Goal: Task Accomplishment & Management: Manage account settings

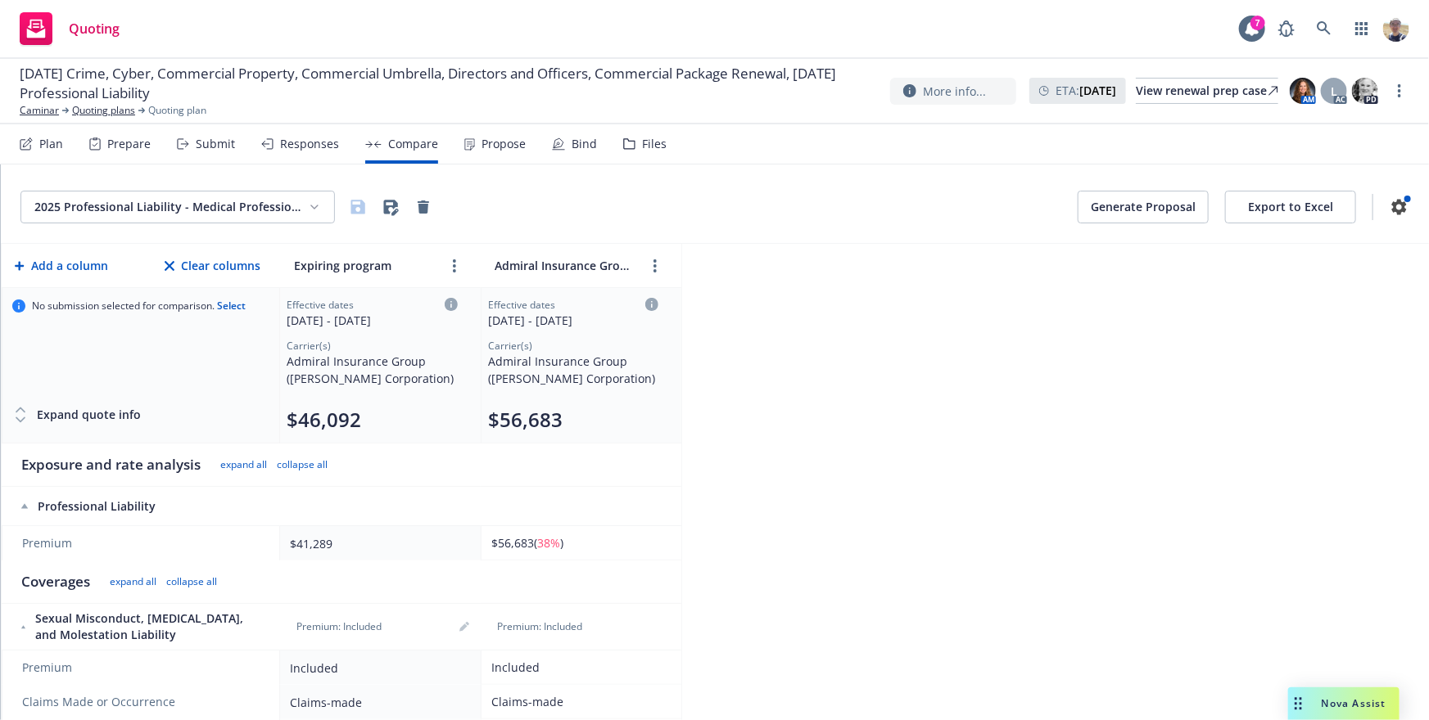
click at [884, 211] on div "2025 Professional Liability - Medical Professional Generate Proposal Export to …" at bounding box center [714, 207] width 1389 height 33
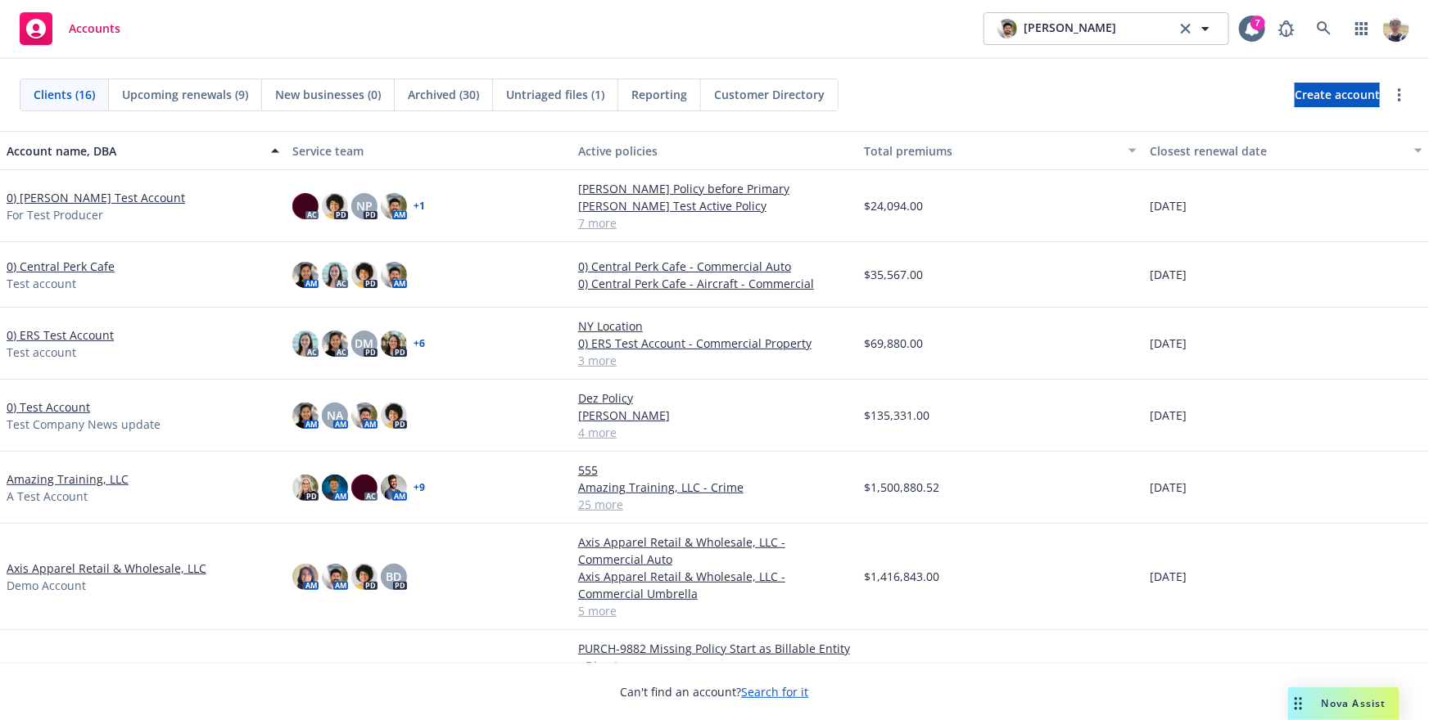
click at [1340, 45] on div "Accounts Dylon Riley Dylon Riley 7" at bounding box center [714, 29] width 1429 height 59
click at [1316, 29] on link at bounding box center [1323, 28] width 33 height 33
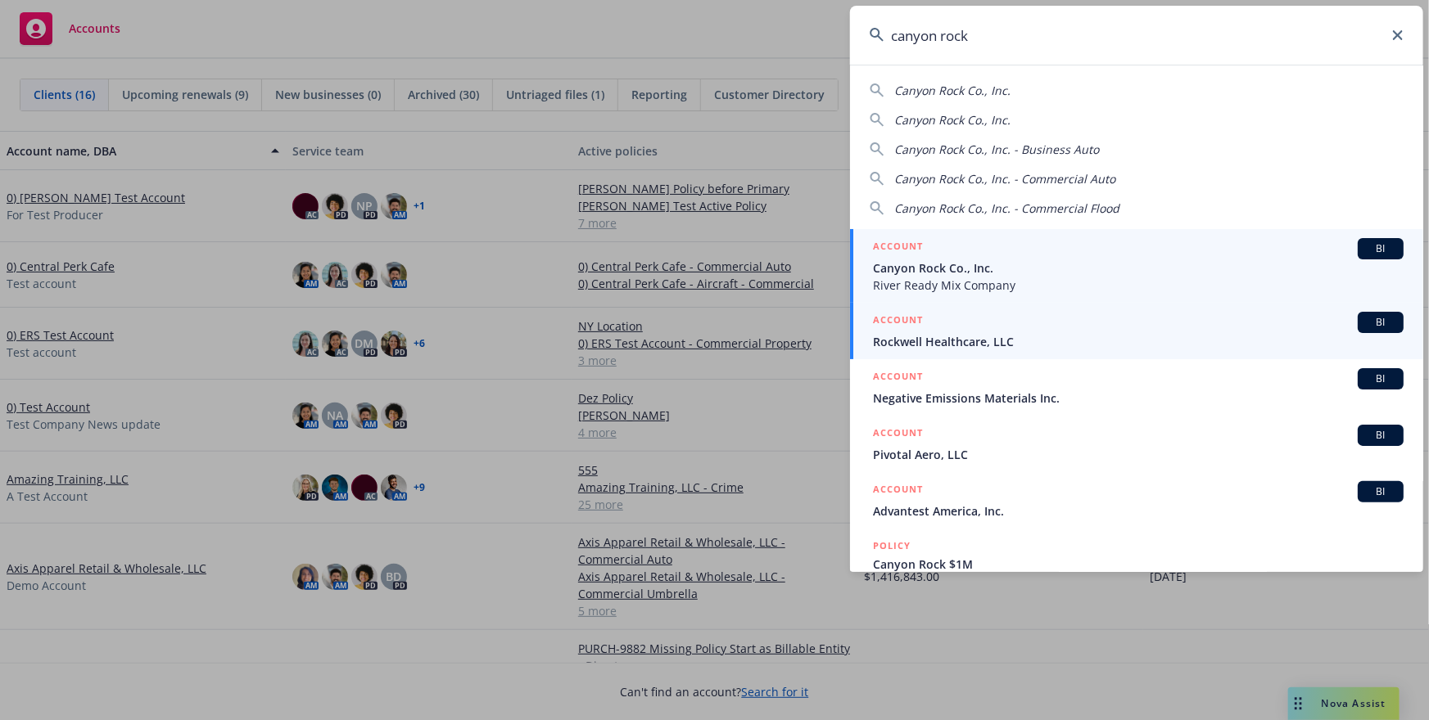
type input "canyon rock"
click at [1014, 284] on span "River Ready Mix Company" at bounding box center [1138, 285] width 531 height 17
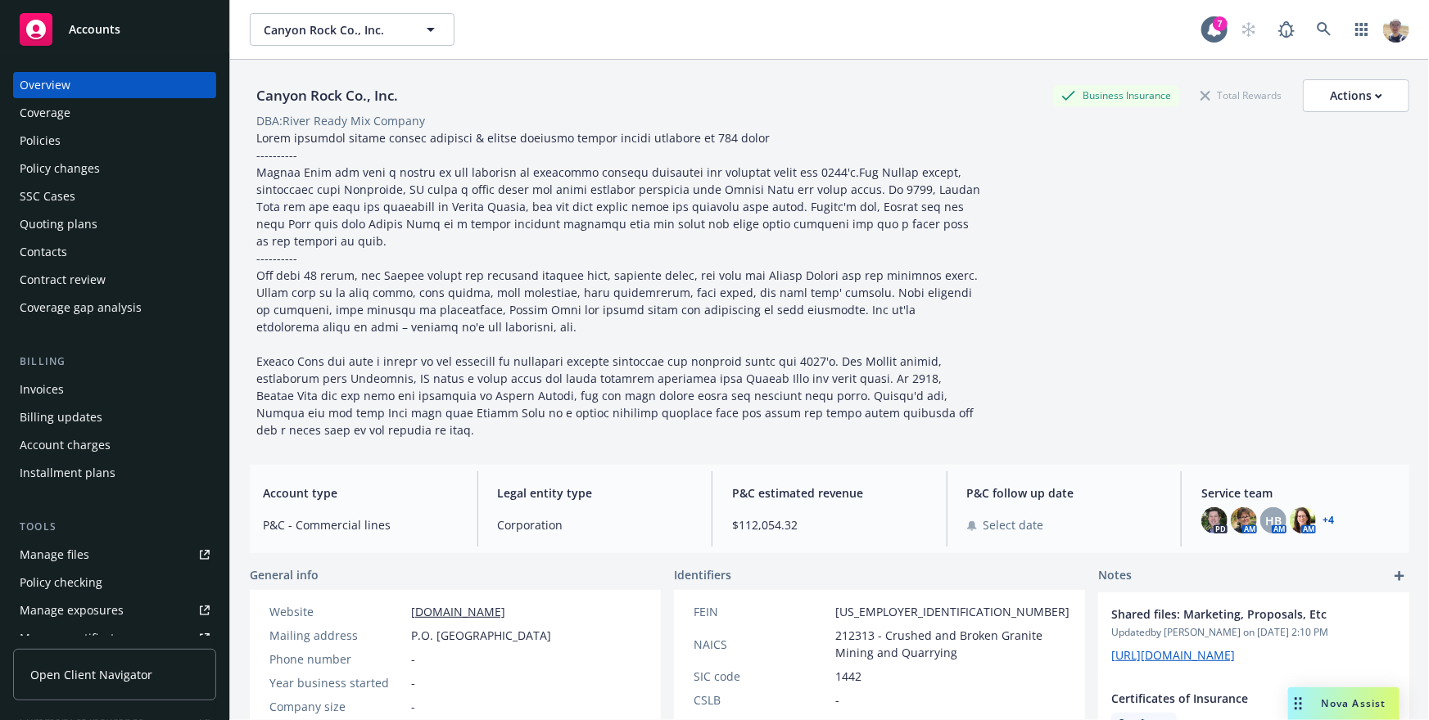
click at [100, 667] on span "Open Client Navigator" at bounding box center [91, 674] width 122 height 17
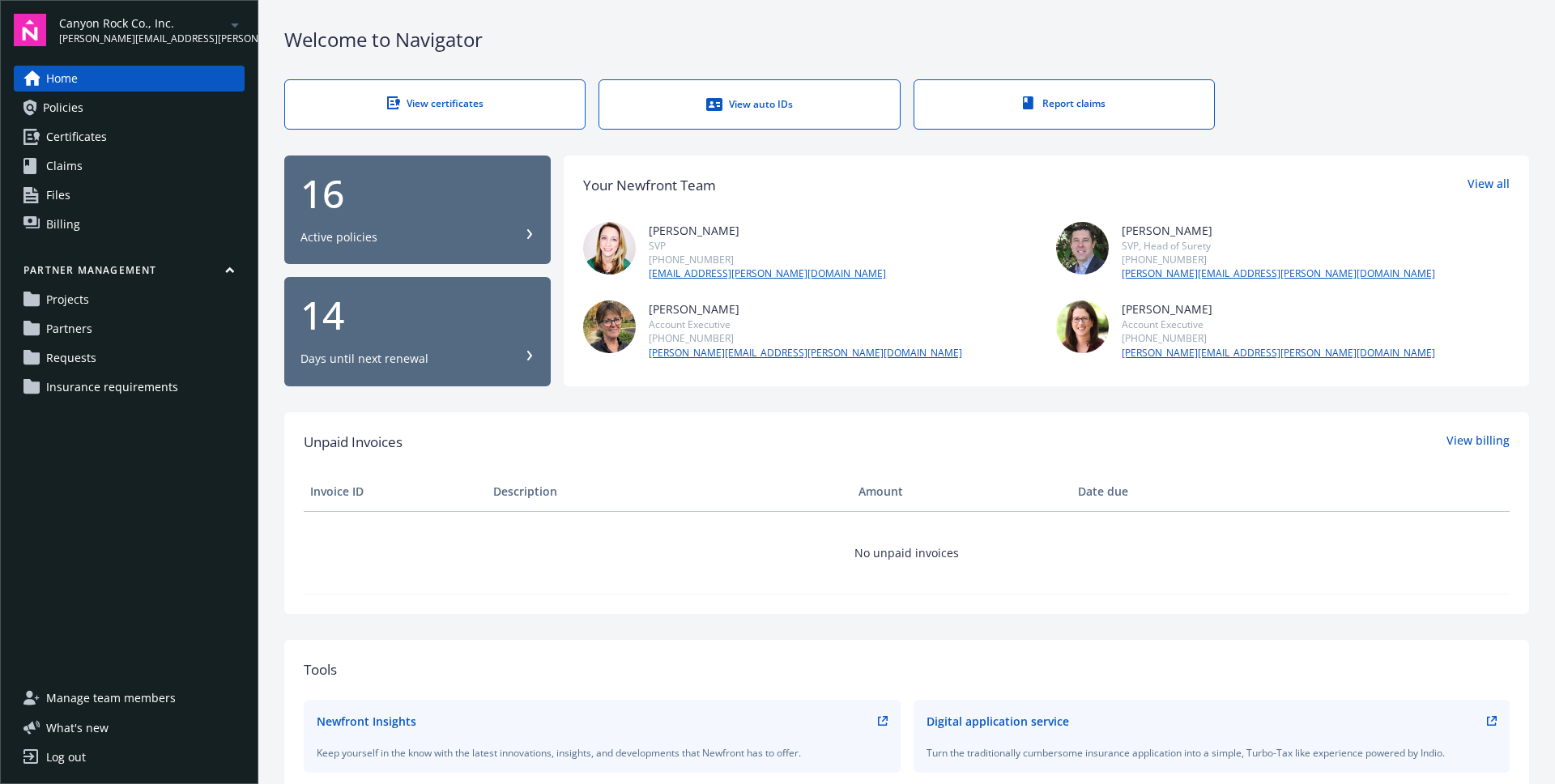
click at [100, 359] on link "Requests" at bounding box center [129, 358] width 230 height 26
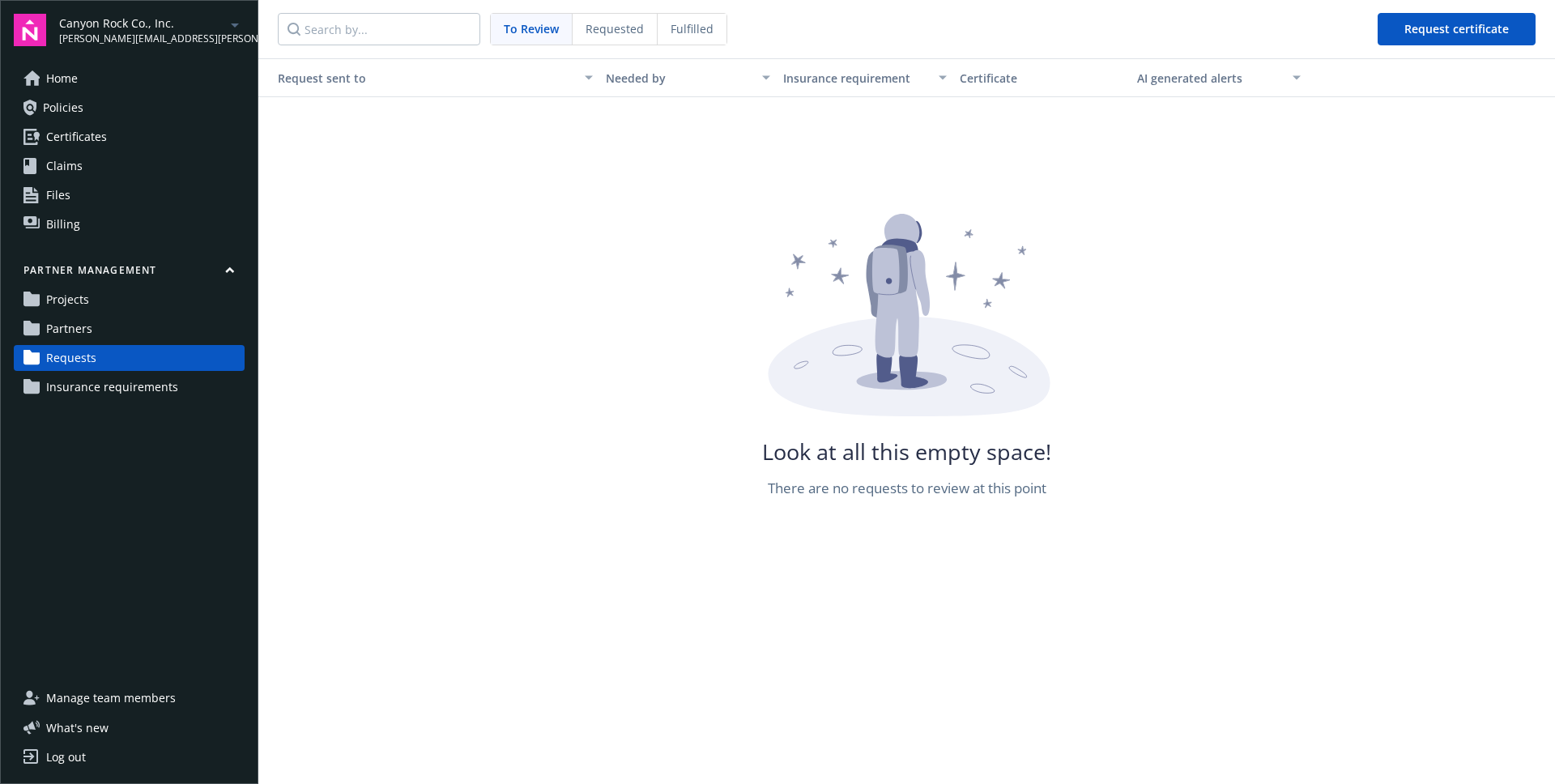
click at [627, 21] on span "Requested" at bounding box center [614, 28] width 58 height 17
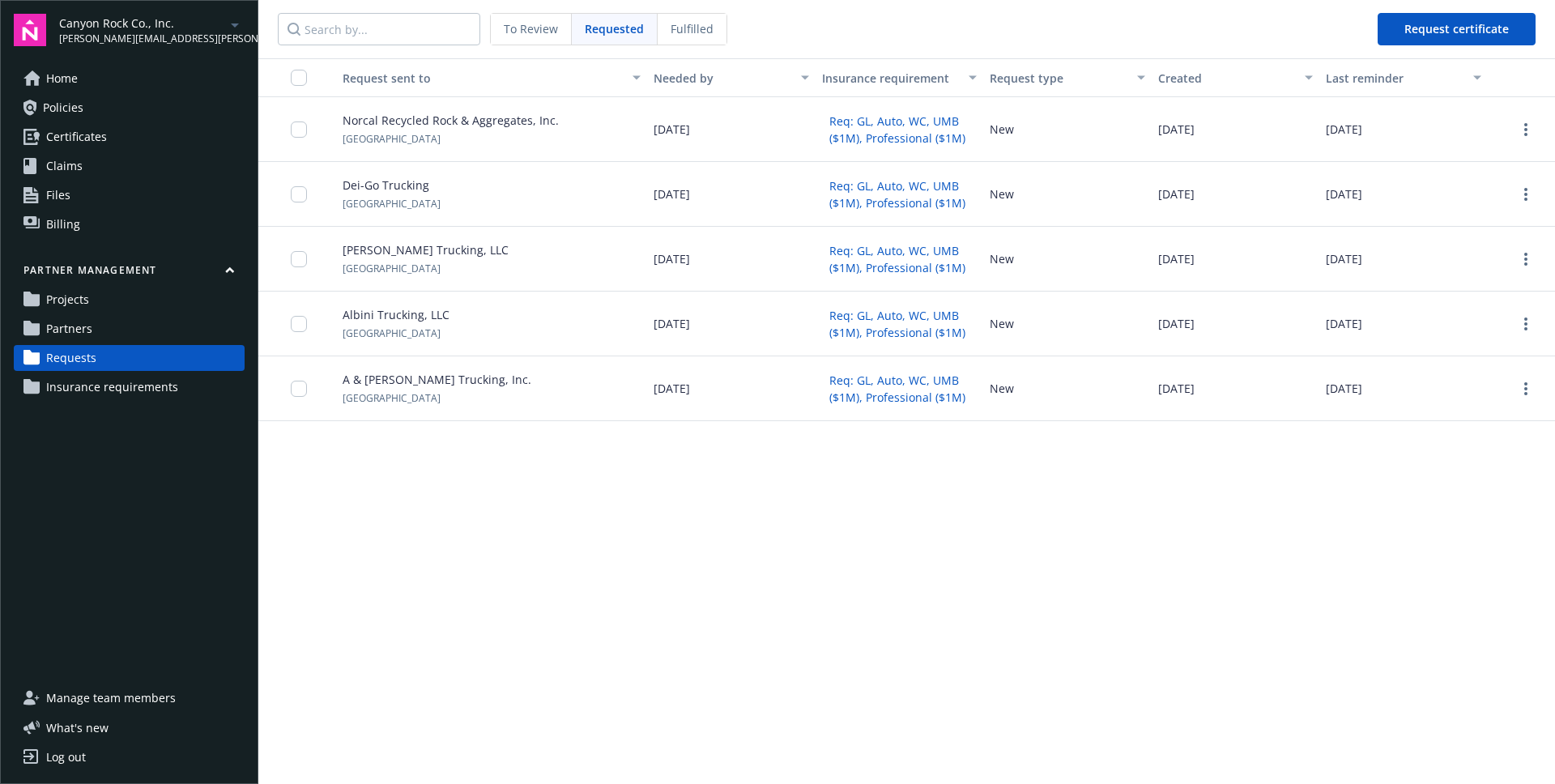
click at [686, 34] on span "Fulfilled" at bounding box center [691, 28] width 43 height 17
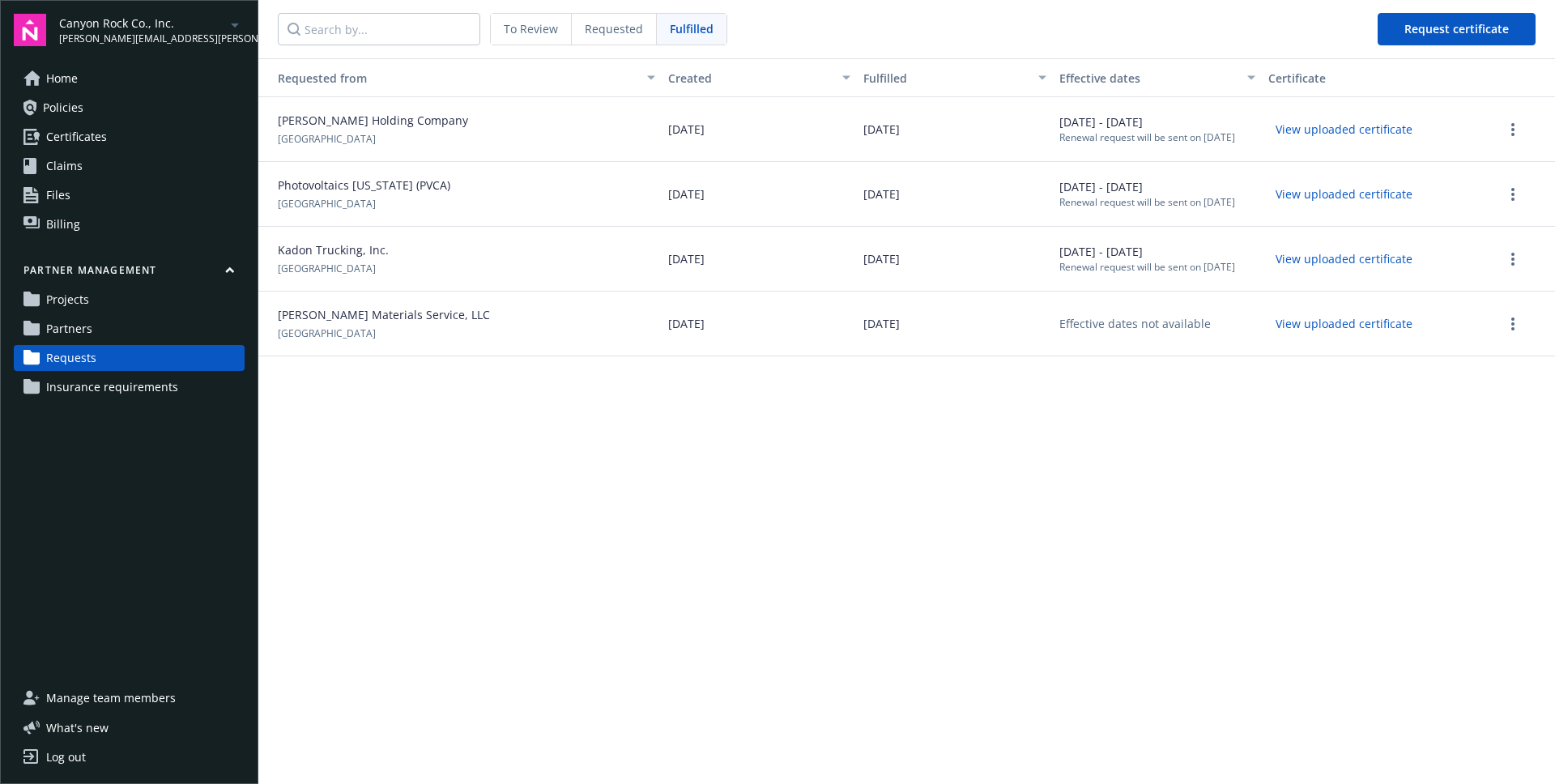
click at [126, 693] on span "Manage team members" at bounding box center [111, 698] width 130 height 26
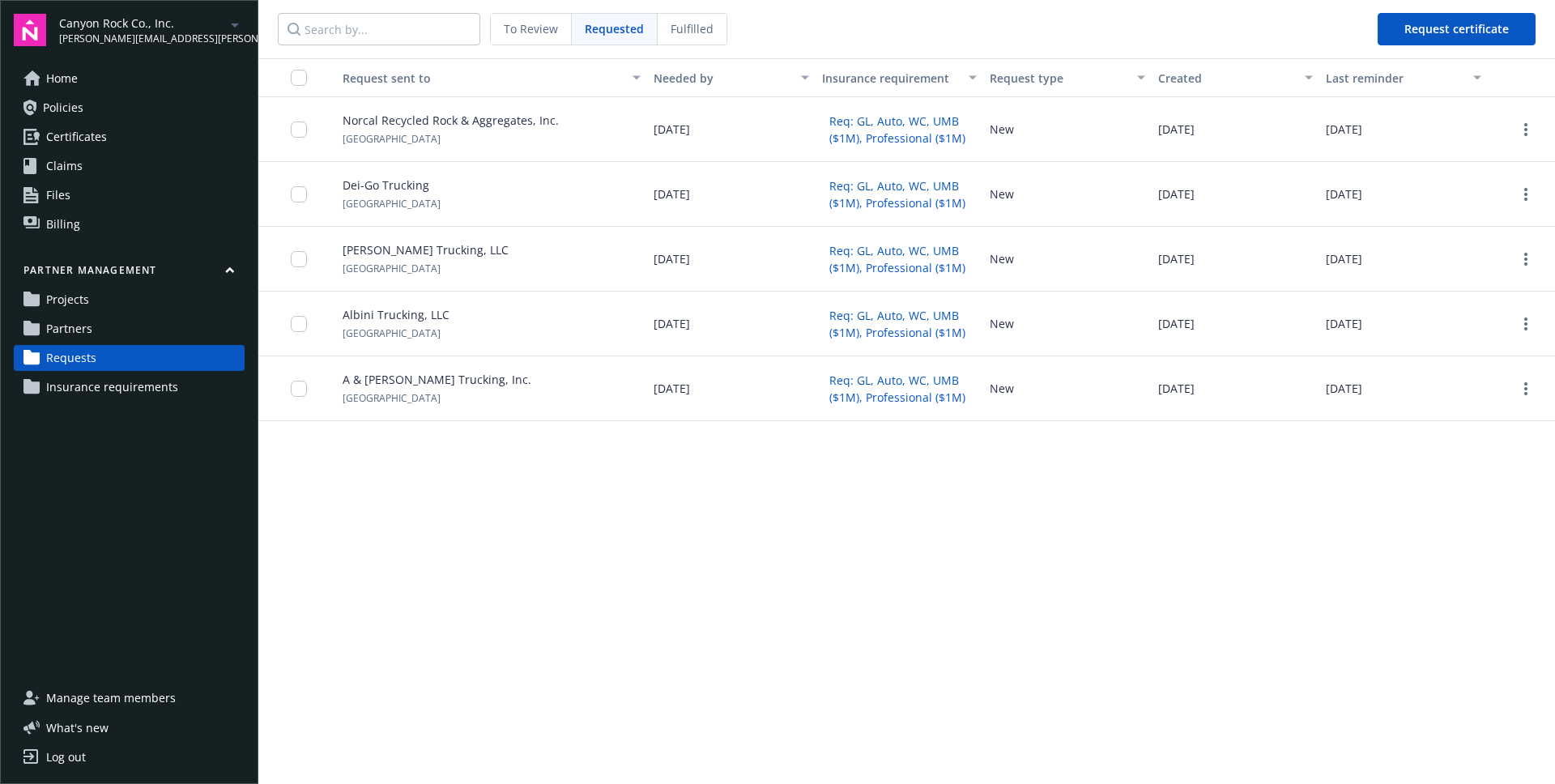
click at [550, 22] on span "To Review" at bounding box center [530, 28] width 54 height 17
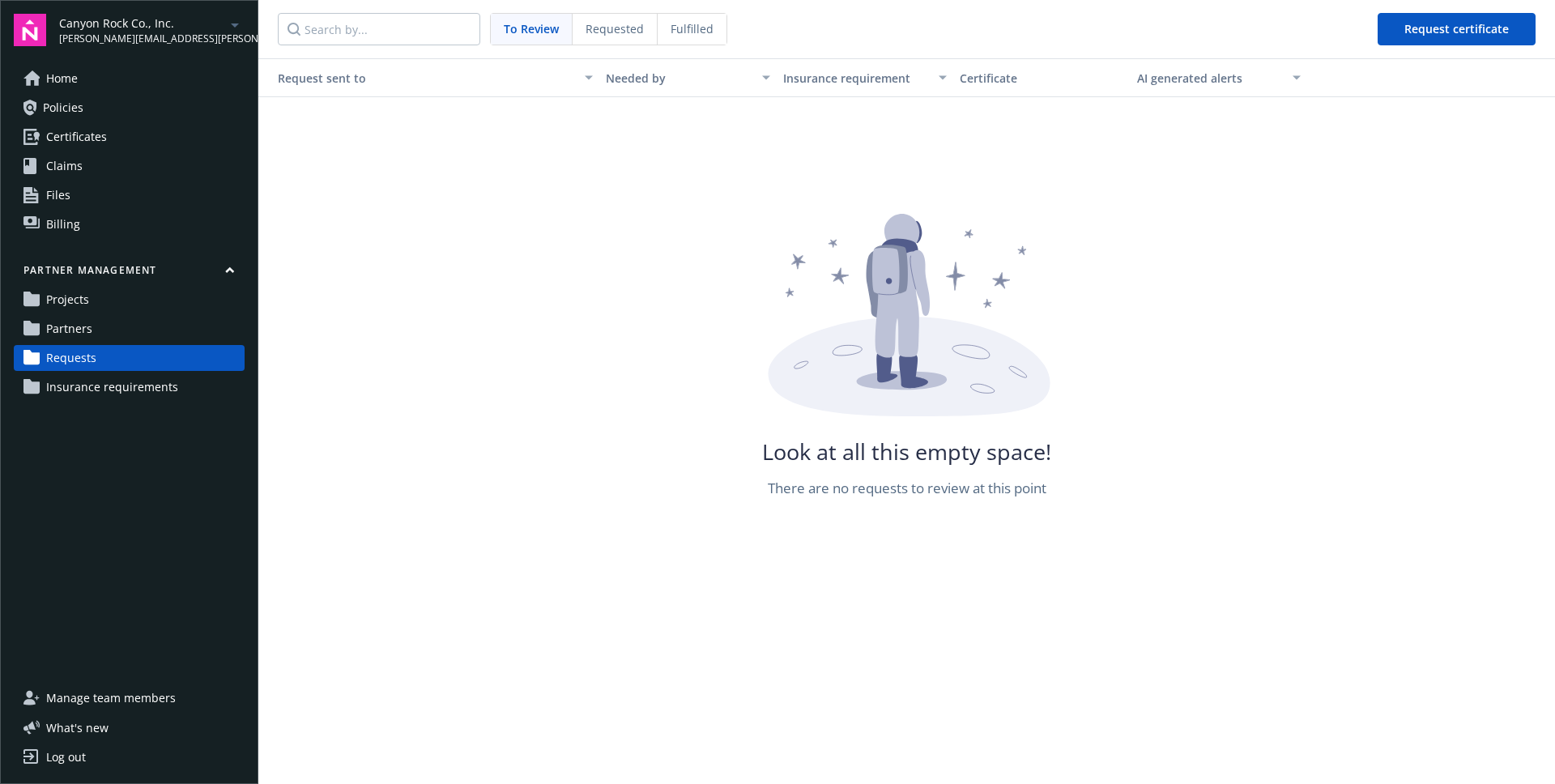
click at [695, 43] on div "Fulfilled" at bounding box center [692, 29] width 69 height 31
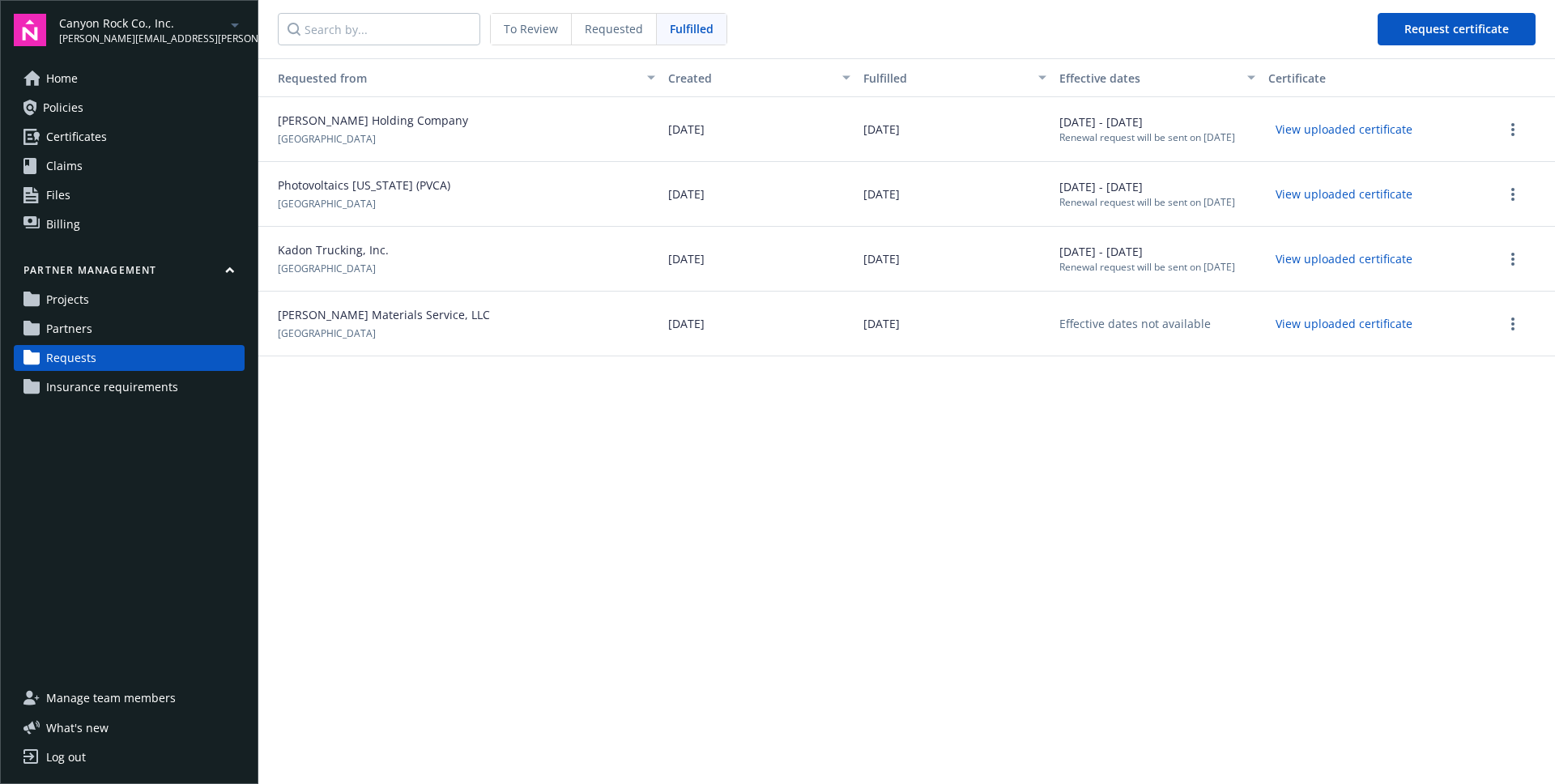
click at [625, 34] on span "Requested" at bounding box center [613, 28] width 58 height 17
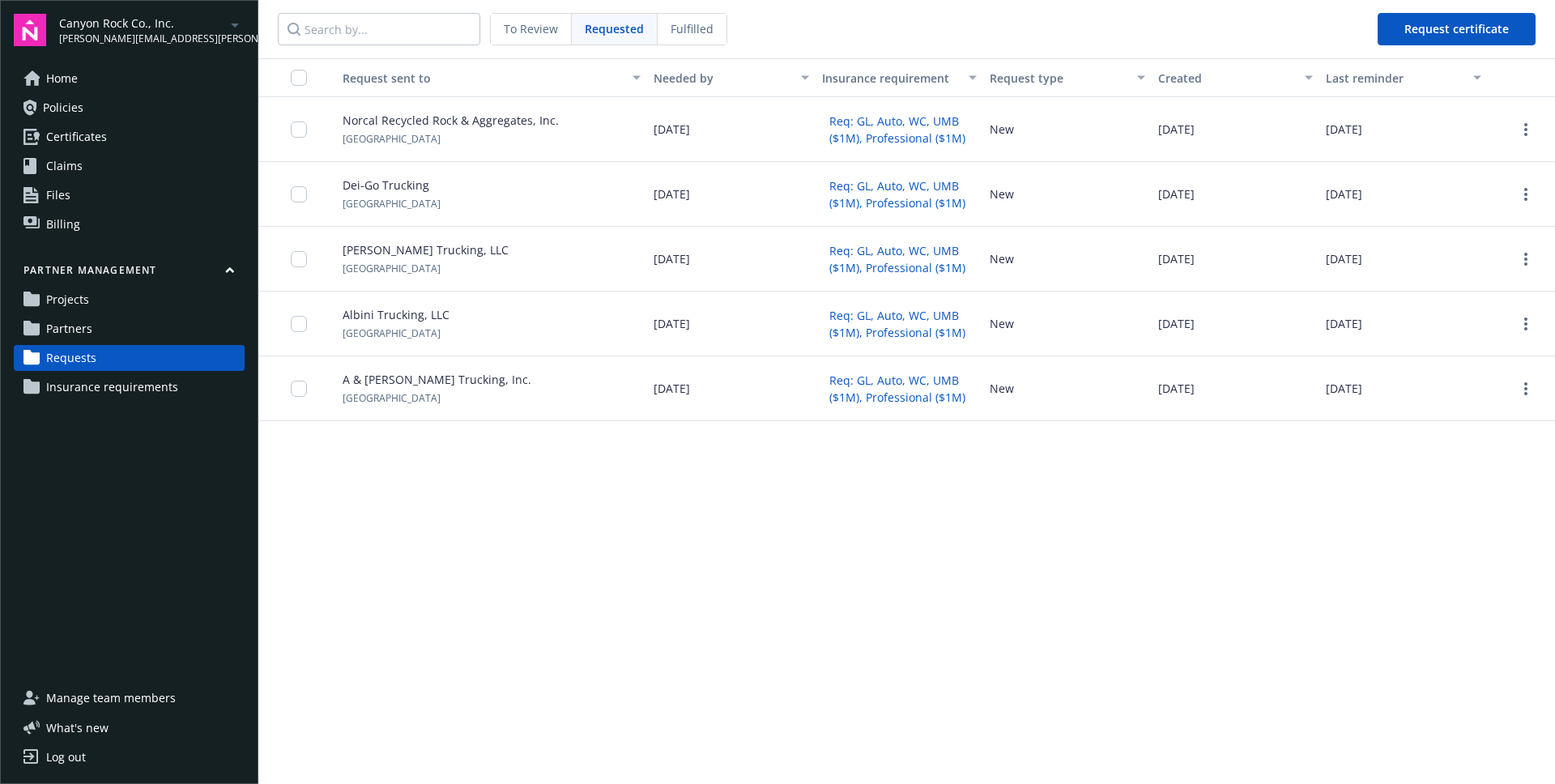
click at [815, 26] on nav "To Review Requested Fulfilled Request certificate" at bounding box center [906, 29] width 1297 height 58
click at [779, 522] on div "Request sent to Needed by Insurance requirement Request type Created Last remin…" at bounding box center [906, 421] width 1297 height 726
click at [779, 521] on div "Request sent to Needed by Insurance requirement Request type Created Last remin…" at bounding box center [906, 421] width 1297 height 726
drag, startPoint x: 842, startPoint y: 543, endPoint x: 686, endPoint y: 221, distance: 357.8
click at [686, 221] on div "Request sent to Needed by Insurance requirement Request type Created Last remin…" at bounding box center [906, 421] width 1297 height 726
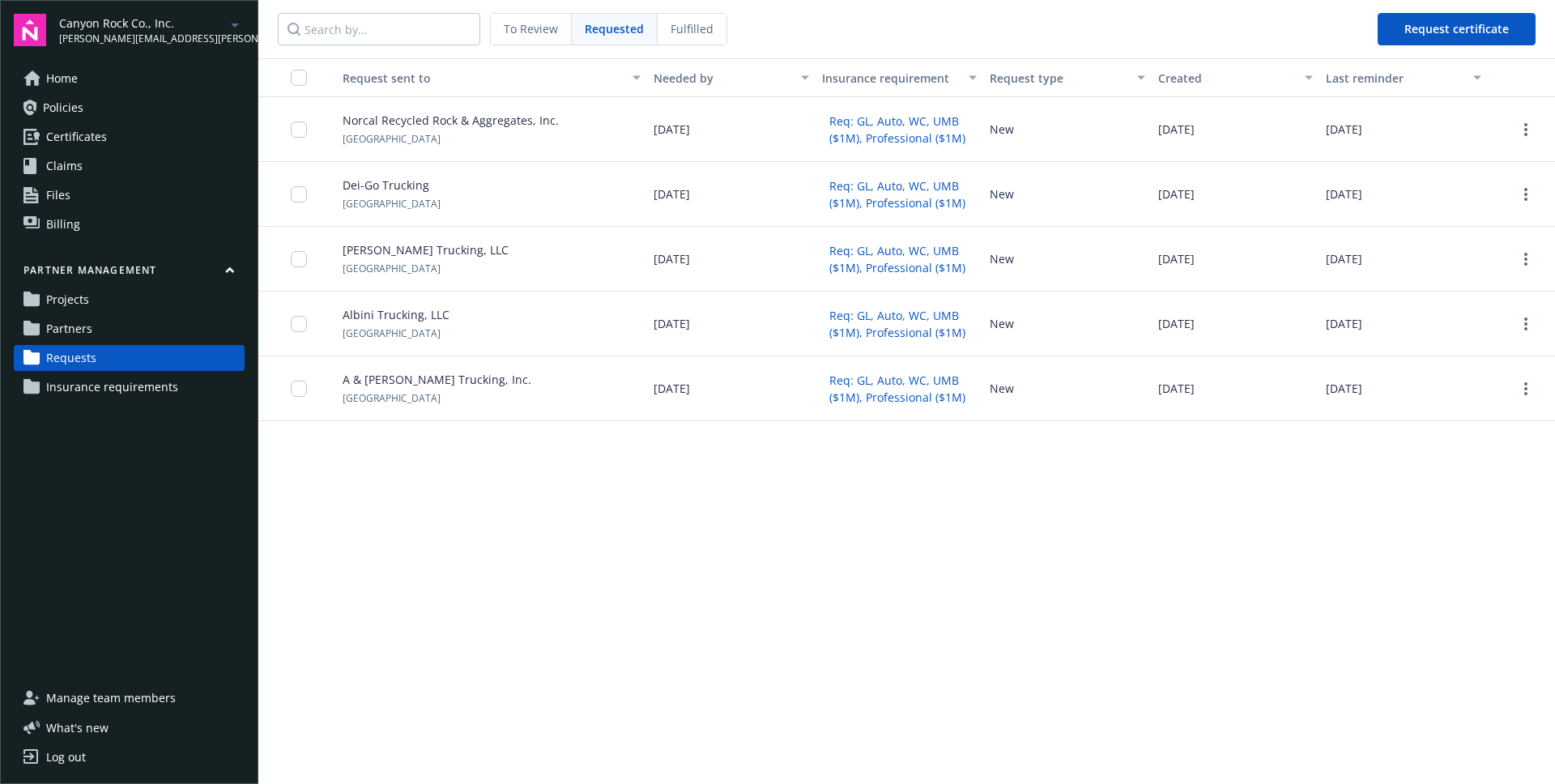
click at [553, 80] on div "Request sent to" at bounding box center [476, 77] width 293 height 17
click at [543, 79] on div "Request sent to" at bounding box center [476, 77] width 293 height 17
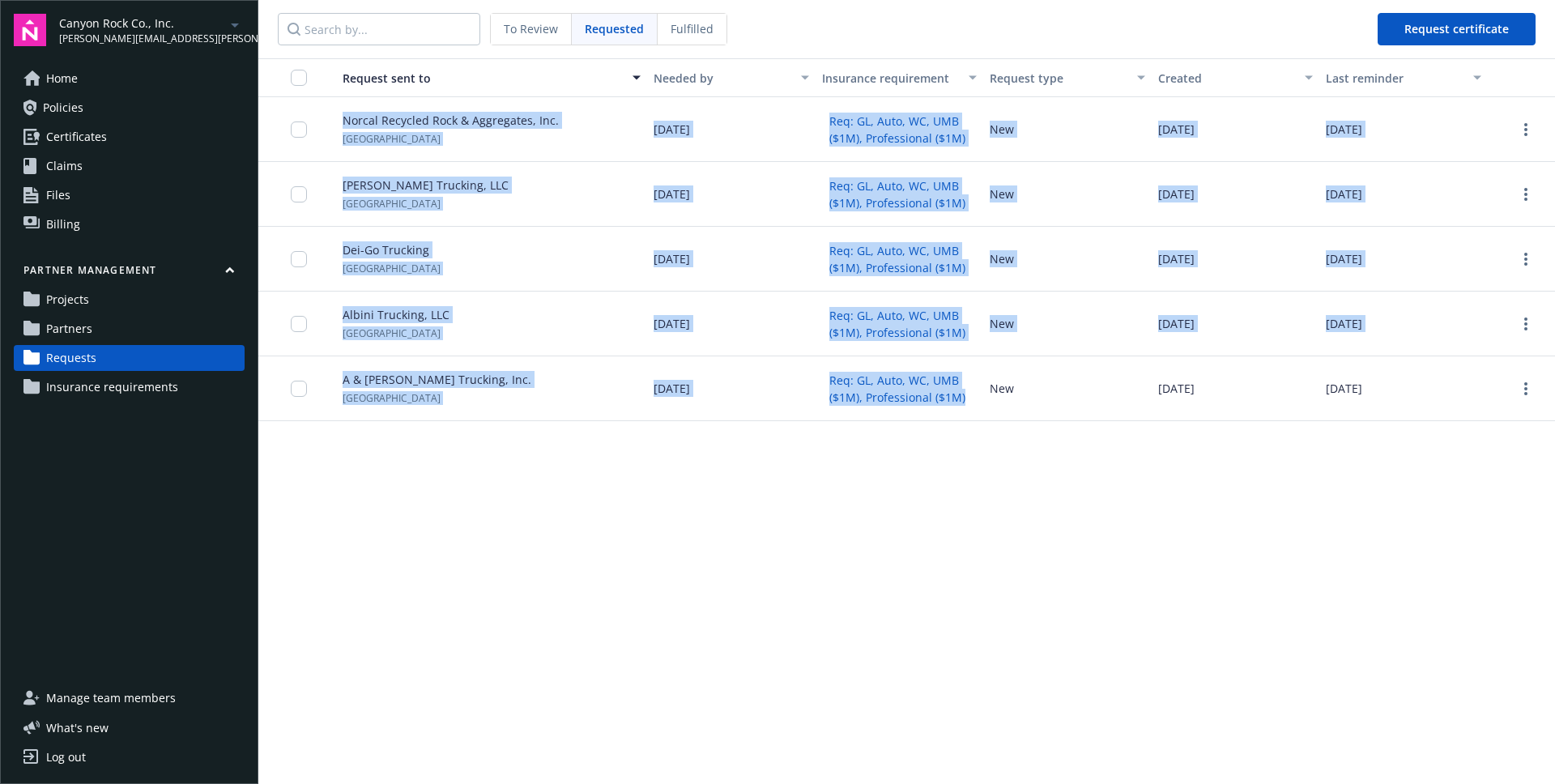
drag, startPoint x: 945, startPoint y: 444, endPoint x: 355, endPoint y: 61, distance: 703.4
click at [354, 61] on div "Request sent to Needed by Insurance requirement Request type Created Last remin…" at bounding box center [906, 421] width 1297 height 726
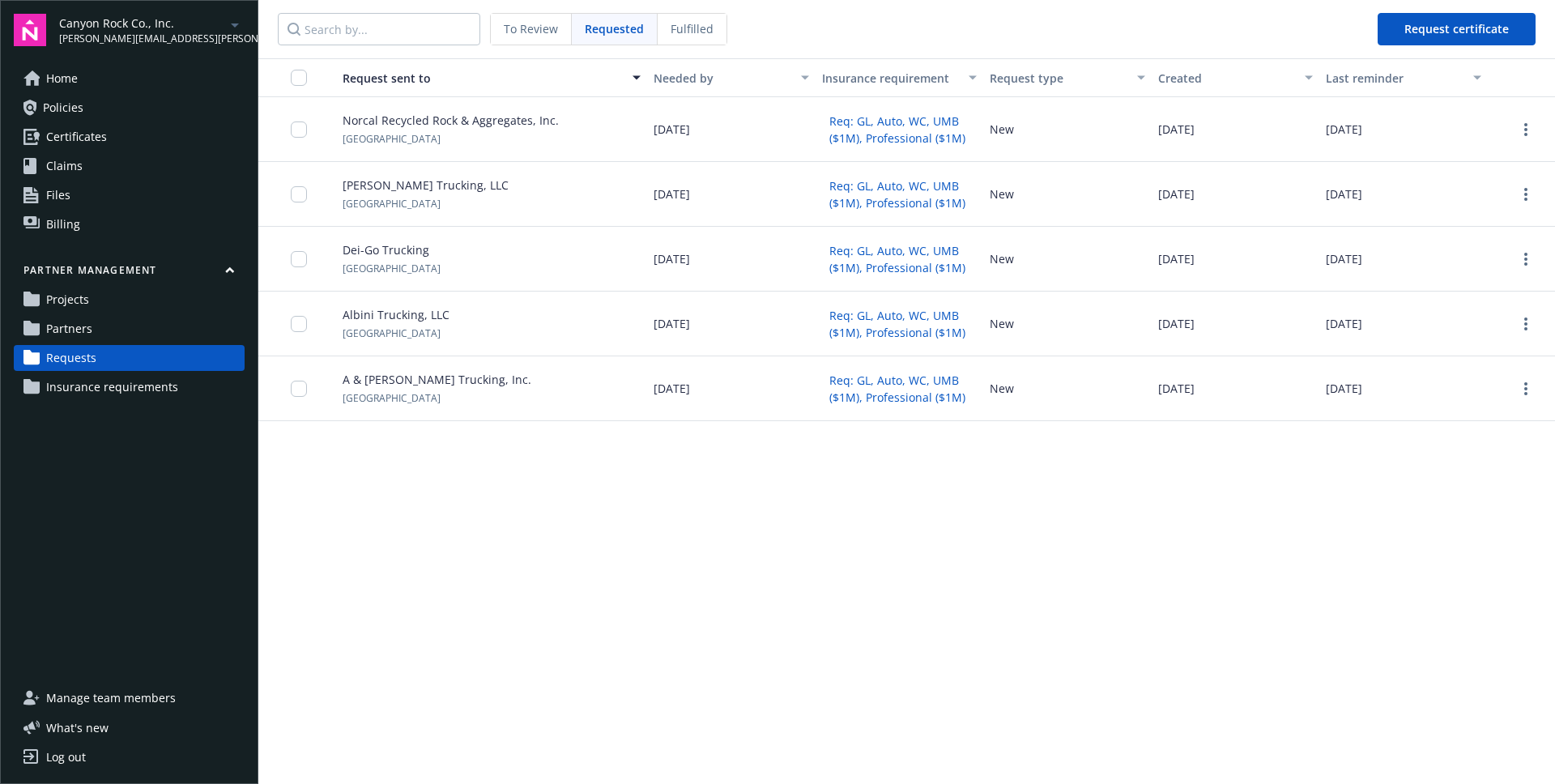
click at [818, 27] on nav "To Review Requested Fulfilled Request certificate" at bounding box center [906, 29] width 1297 height 58
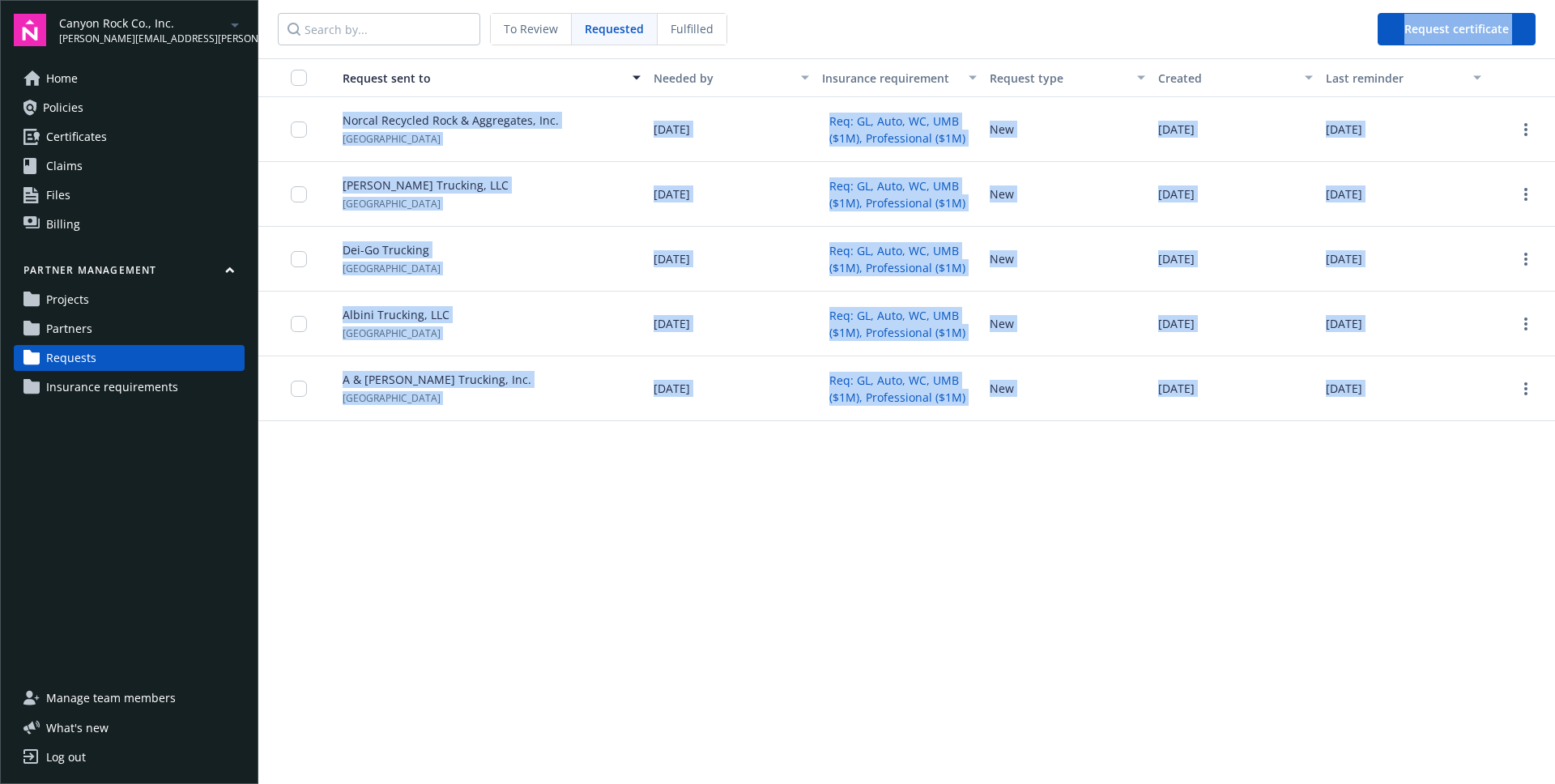
drag, startPoint x: 818, startPoint y: 27, endPoint x: 1504, endPoint y: 477, distance: 820.4
click at [1504, 479] on div "To Review Requested Fulfilled Request certificate Request sent to Needed by Ins…" at bounding box center [906, 392] width 1297 height 784
click at [1504, 477] on div "Request sent to Needed by Insurance requirement Request type Created Last remin…" at bounding box center [906, 421] width 1297 height 726
drag, startPoint x: 1504, startPoint y: 477, endPoint x: 261, endPoint y: -11, distance: 1335.4
click at [261, 0] on html "Canyon Rock Co., Inc. joe.luo@newfront.com Home Policies Certificates Claims Fi…" at bounding box center [778, 392] width 1555 height 784
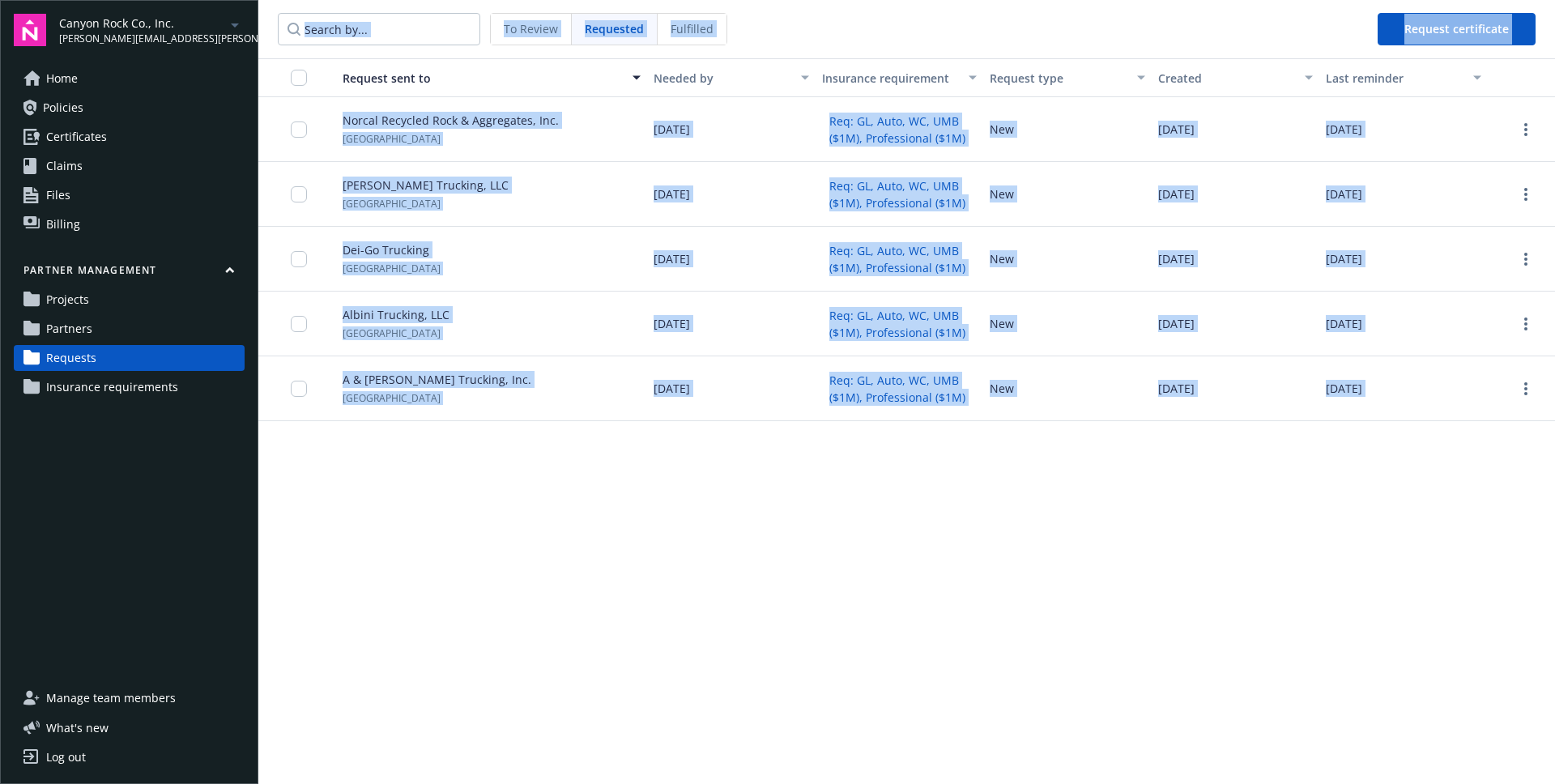
click at [272, 18] on nav "To Review Requested Fulfilled Request certificate" at bounding box center [906, 29] width 1297 height 58
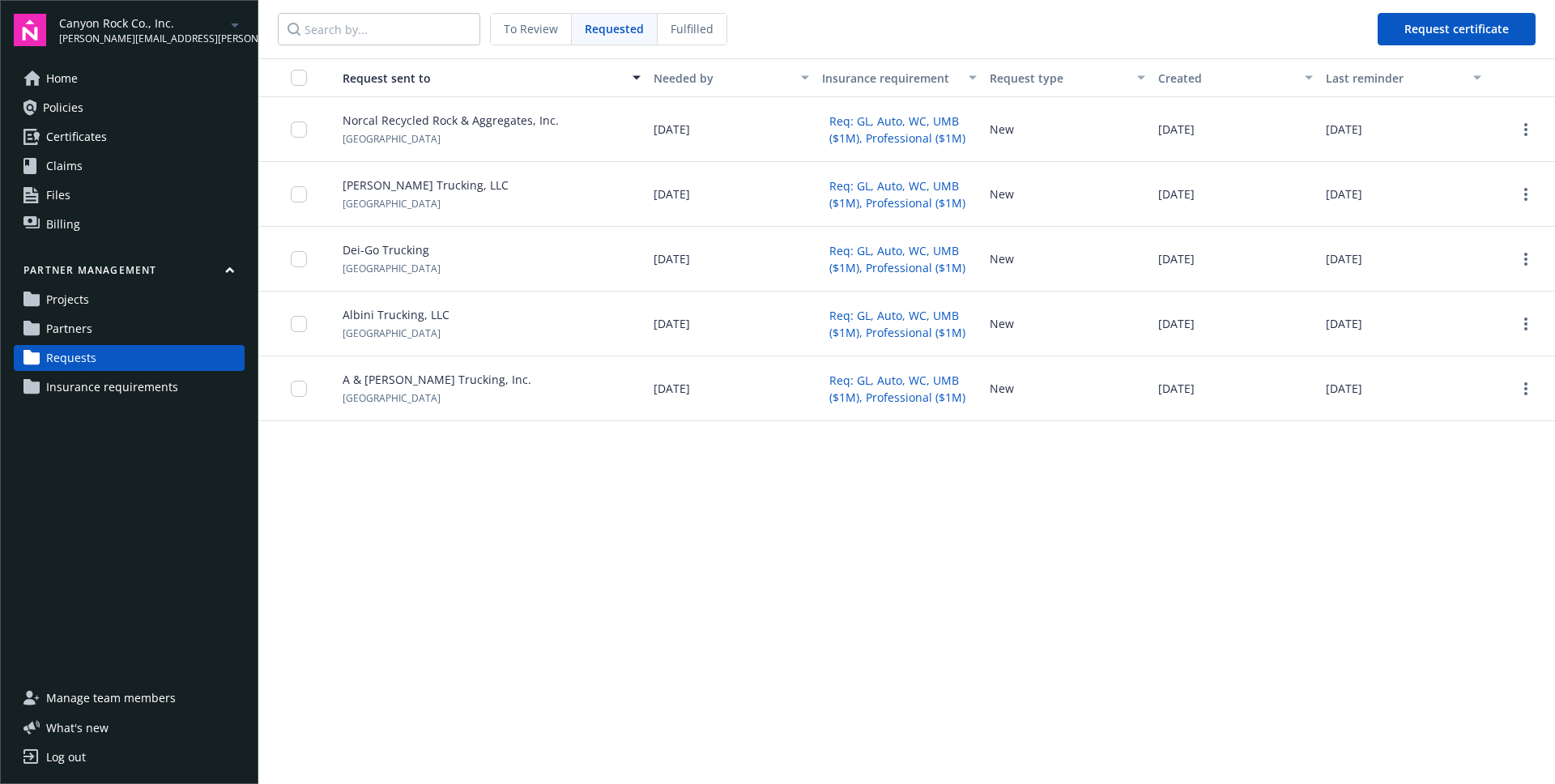
drag, startPoint x: 272, startPoint y: 18, endPoint x: 1393, endPoint y: 462, distance: 1205.7
click at [1390, 463] on div "To Review Requested Fulfilled Request certificate Request sent to Needed by Ins…" at bounding box center [906, 392] width 1297 height 784
click at [1393, 462] on div "Request sent to Needed by Insurance requirement Request type Created Last remin…" at bounding box center [906, 421] width 1297 height 726
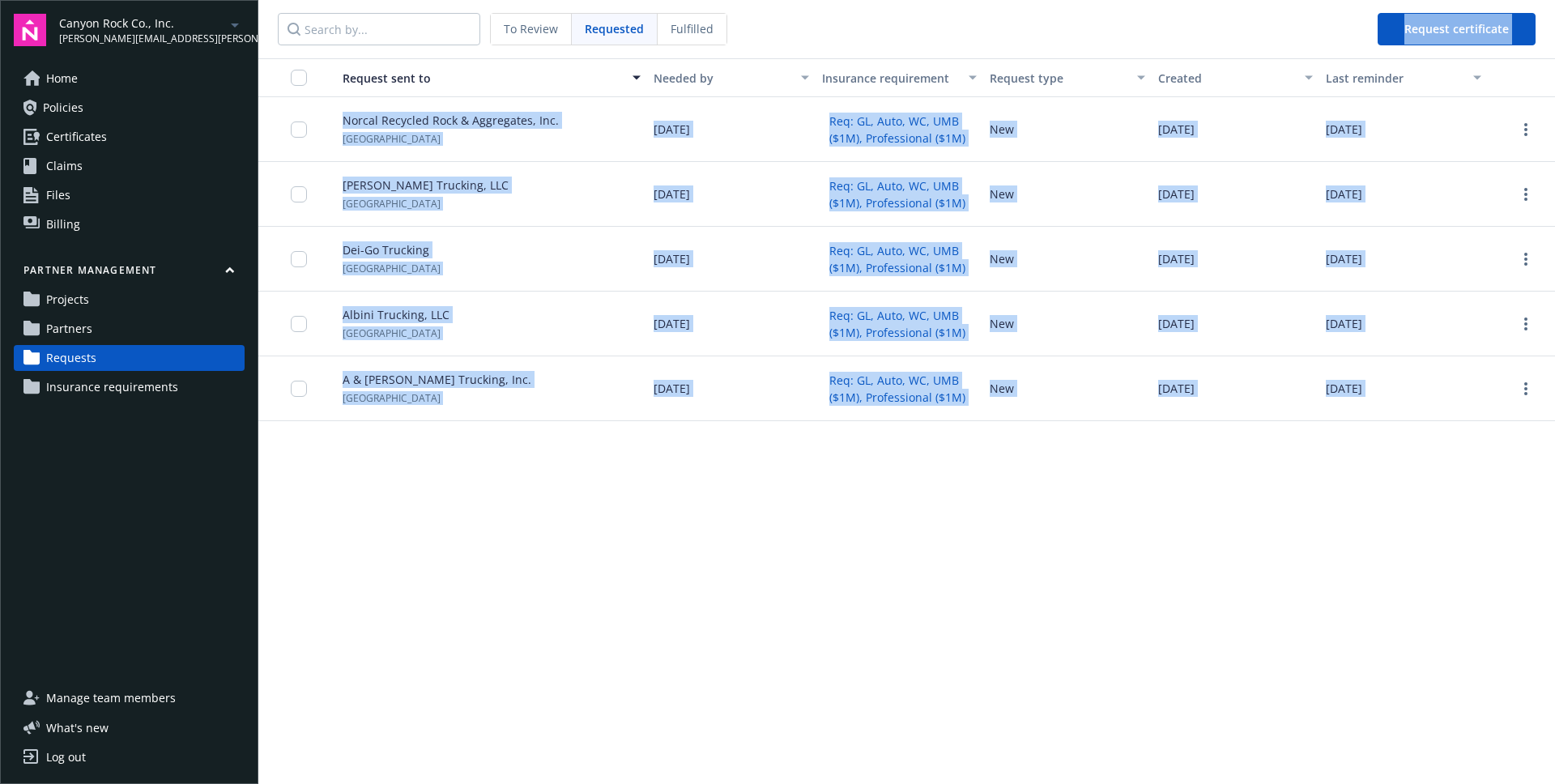
drag, startPoint x: 1393, startPoint y: 462, endPoint x: 967, endPoint y: 35, distance: 603.2
click at [967, 35] on div "To Review Requested Fulfilled Request certificate Request sent to Needed by Ins…" at bounding box center [906, 392] width 1297 height 784
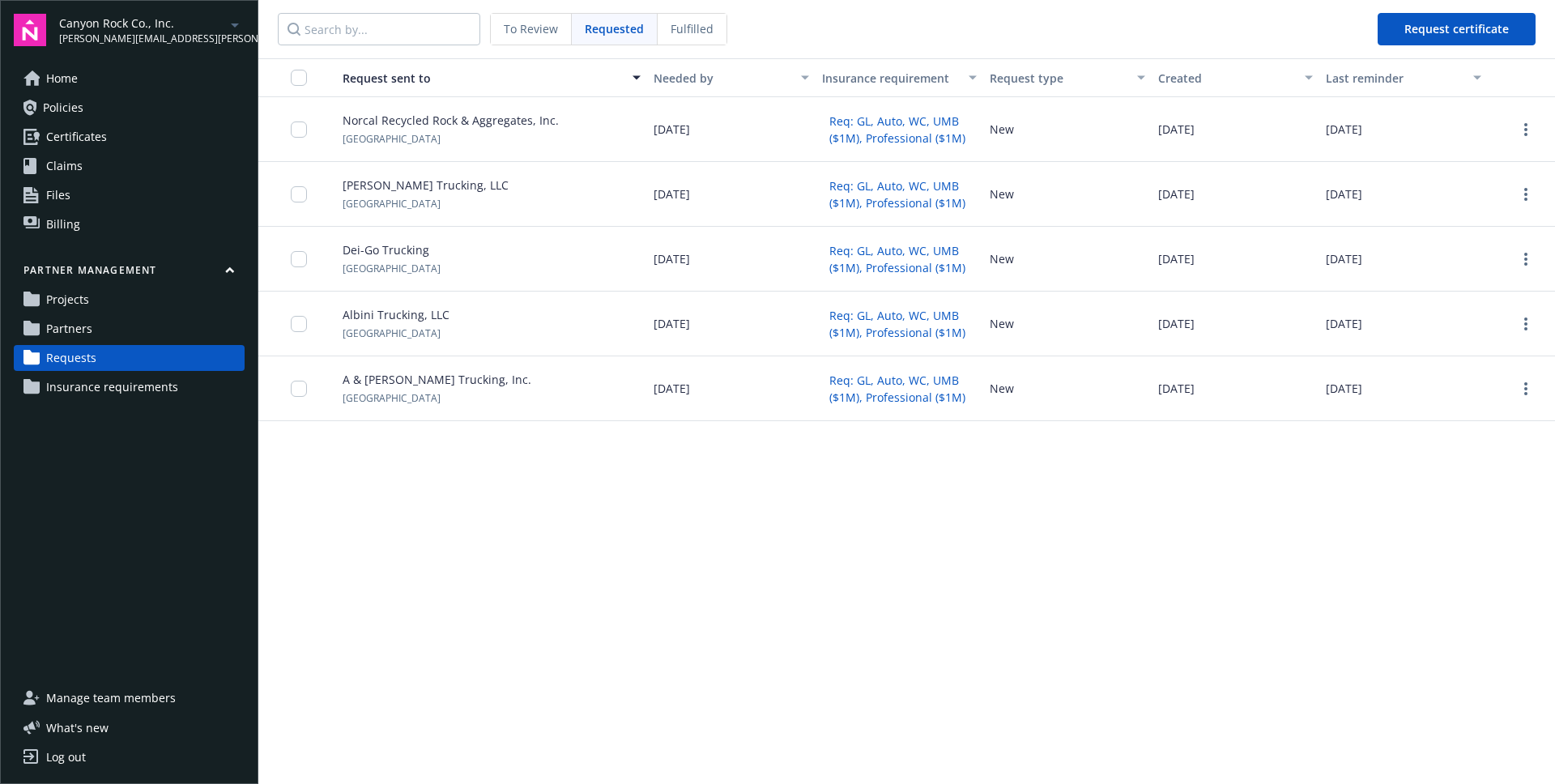
click at [896, 18] on nav "To Review Requested Fulfilled Request certificate" at bounding box center [906, 29] width 1297 height 58
drag, startPoint x: 1445, startPoint y: 474, endPoint x: 423, endPoint y: 3, distance: 1125.3
click at [423, 3] on div "To Review Requested Fulfilled Request certificate Request sent to Needed by Ins…" at bounding box center [906, 392] width 1297 height 784
click at [916, 51] on nav "To Review Requested Fulfilled Request certificate" at bounding box center [906, 29] width 1297 height 58
drag, startPoint x: 1296, startPoint y: 479, endPoint x: 282, endPoint y: -16, distance: 1128.4
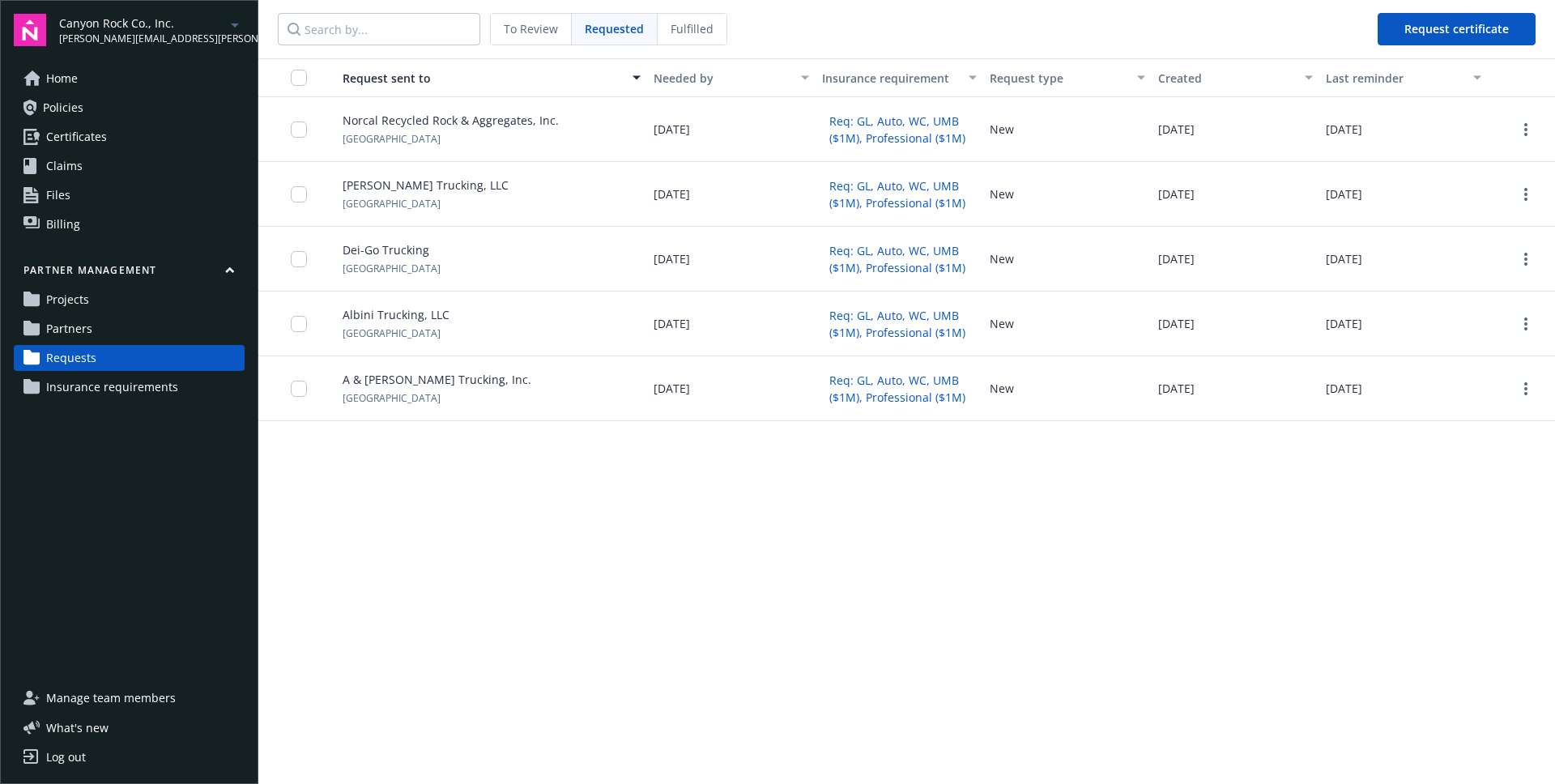
click at [282, 0] on html "Canyon Rock Co., Inc. joe.luo@newfront.com Home Policies Certificates Claims Fi…" at bounding box center [778, 392] width 1555 height 784
click at [270, 15] on nav "To Review Requested Fulfilled Request certificate" at bounding box center [906, 29] width 1297 height 58
drag, startPoint x: 270, startPoint y: 15, endPoint x: 1554, endPoint y: 429, distance: 1349.1
click at [1554, 429] on div "To Review Requested Fulfilled Request certificate Request sent to Needed by Ins…" at bounding box center [906, 392] width 1297 height 784
click at [1500, 453] on div "Request sent to Needed by Insurance requirement Request type Created Last remin…" at bounding box center [906, 421] width 1297 height 726
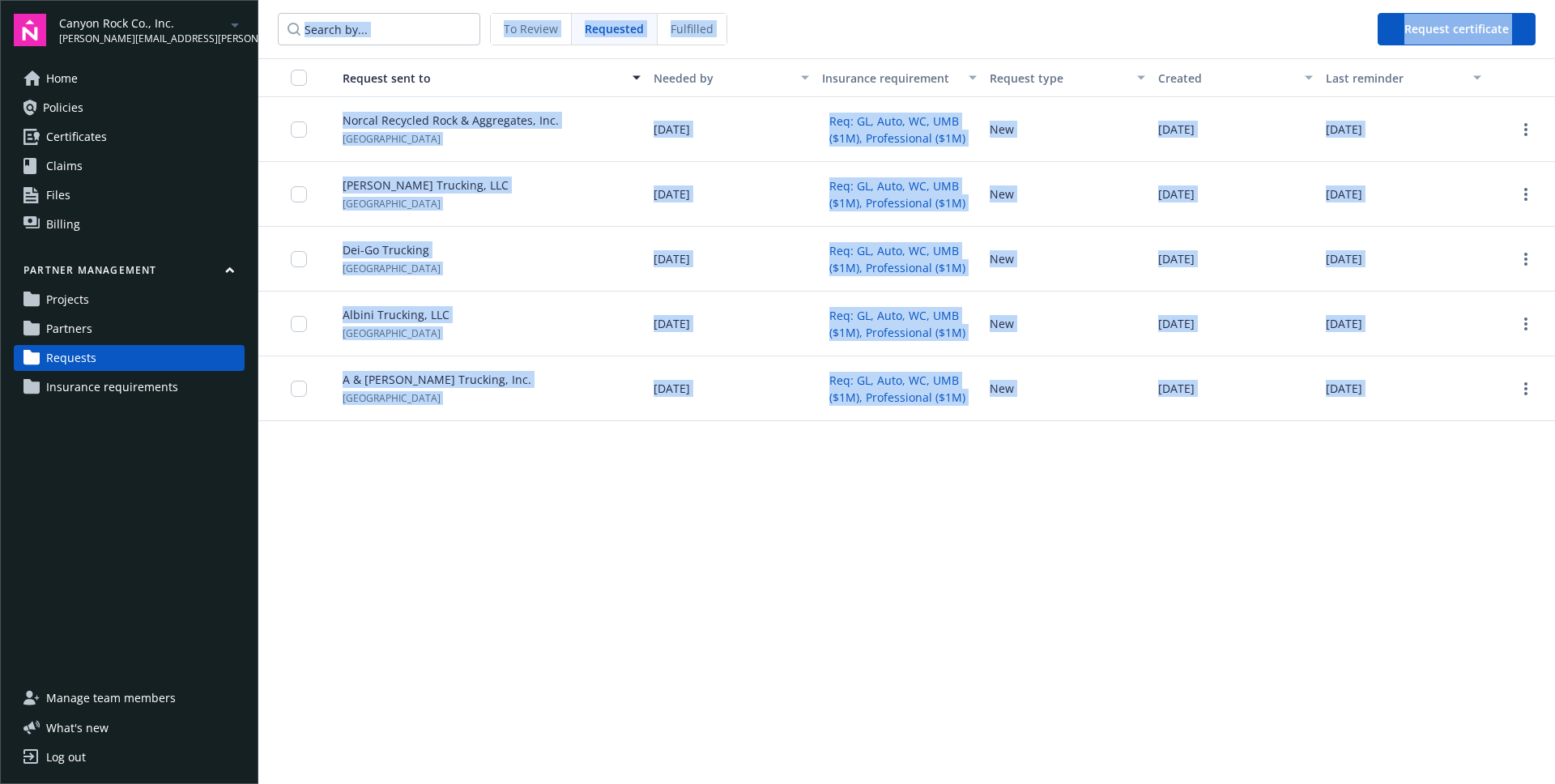
drag, startPoint x: 1534, startPoint y: 467, endPoint x: 464, endPoint y: -23, distance: 1176.9
click at [464, 0] on html "Canyon Rock Co., Inc. joe.luo@newfront.com Home Policies Certificates Claims Fi…" at bounding box center [778, 392] width 1555 height 784
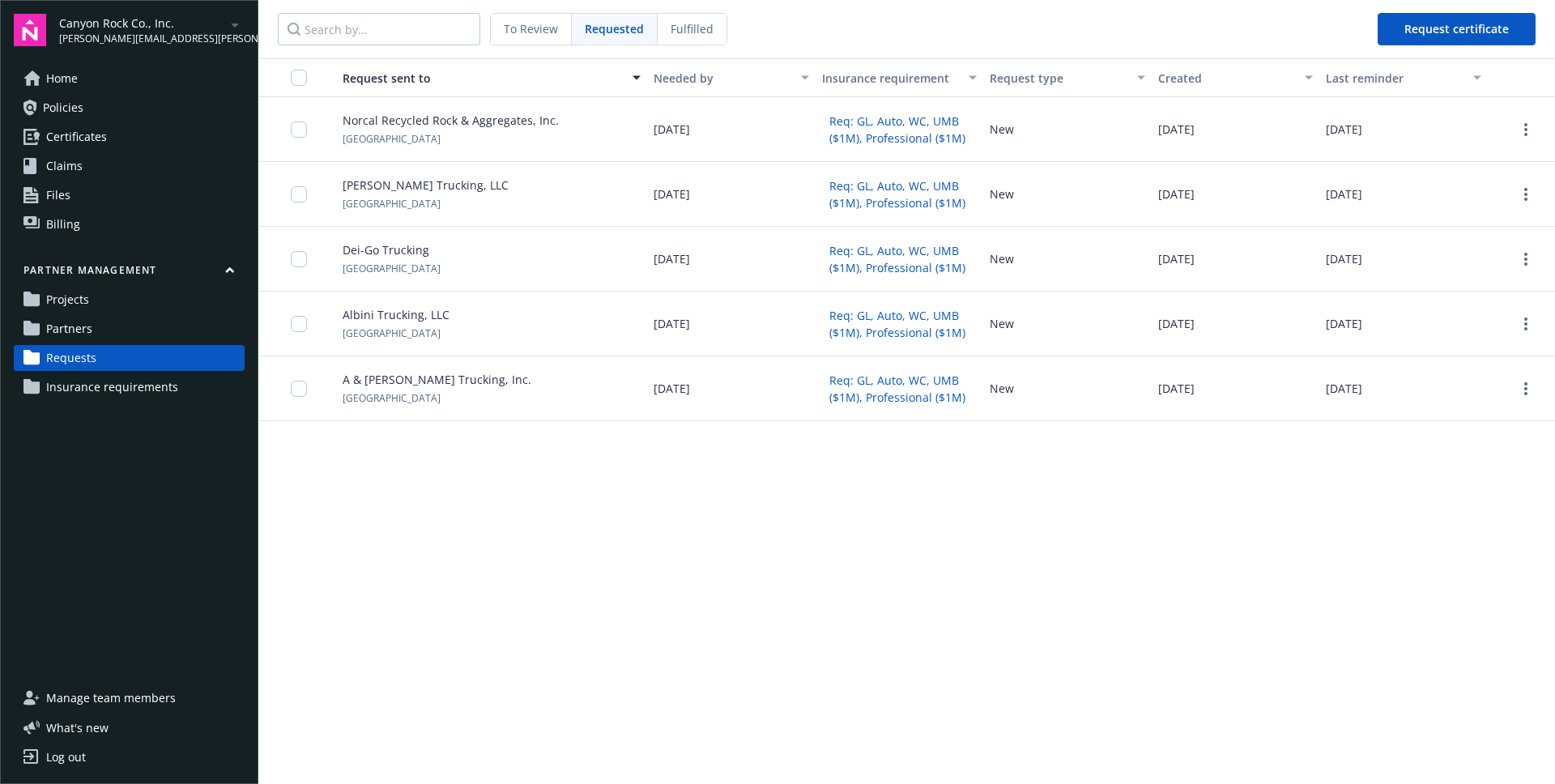
click at [848, 40] on nav "To Review Requested Fulfilled Request certificate" at bounding box center [906, 29] width 1297 height 58
drag, startPoint x: 1448, startPoint y: 488, endPoint x: 435, endPoint y: -52, distance: 1147.9
click at [435, 0] on html "Canyon Rock Co., Inc. joe.luo@newfront.com Home Policies Certificates Claims Fi…" at bounding box center [778, 392] width 1555 height 784
